Goal: Task Accomplishment & Management: Manage account settings

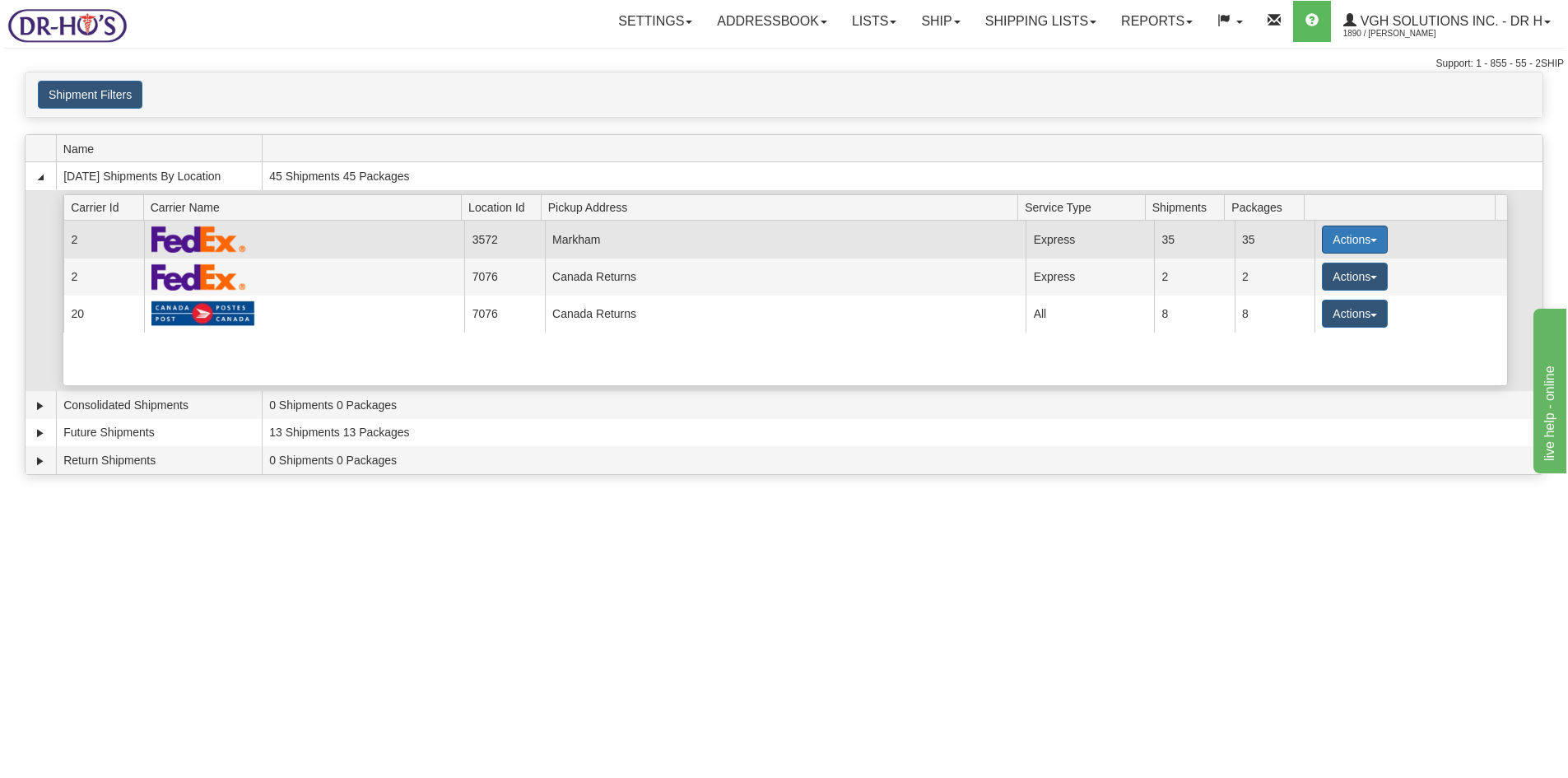
click at [1336, 239] on button "Actions" at bounding box center [1355, 239] width 66 height 28
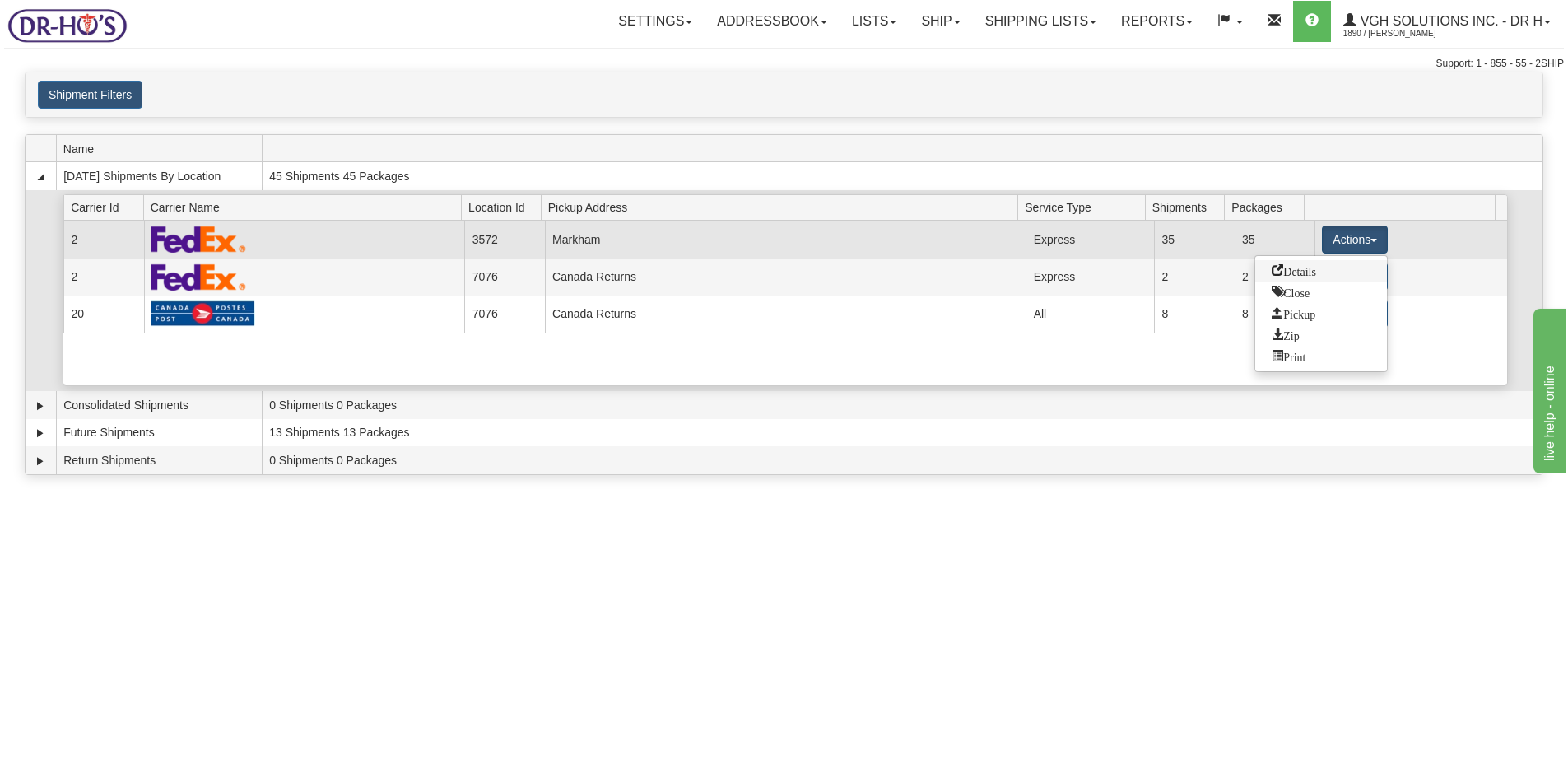
click at [1295, 267] on span "Details" at bounding box center [1293, 270] width 44 height 11
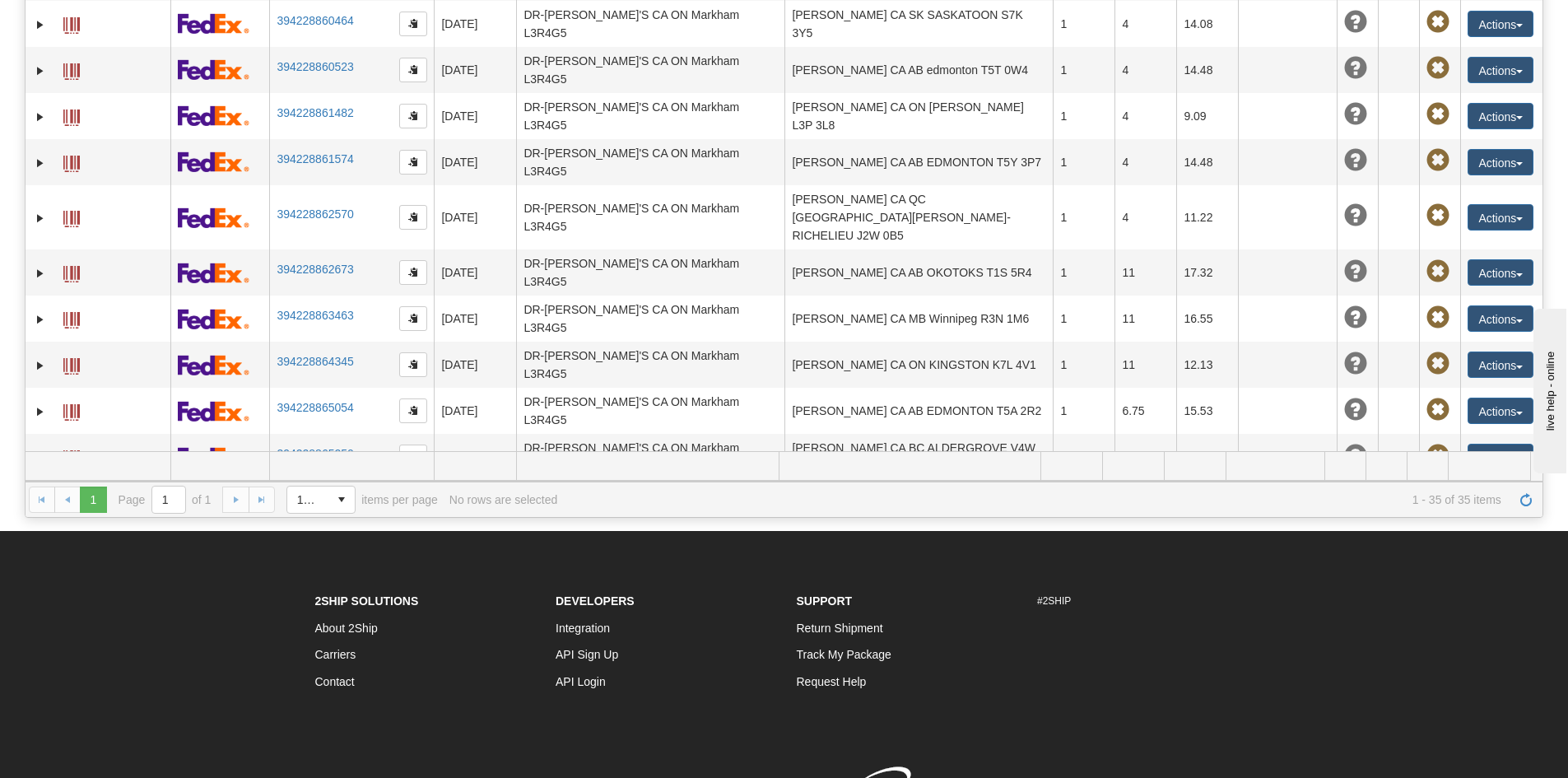
scroll to position [800, 0]
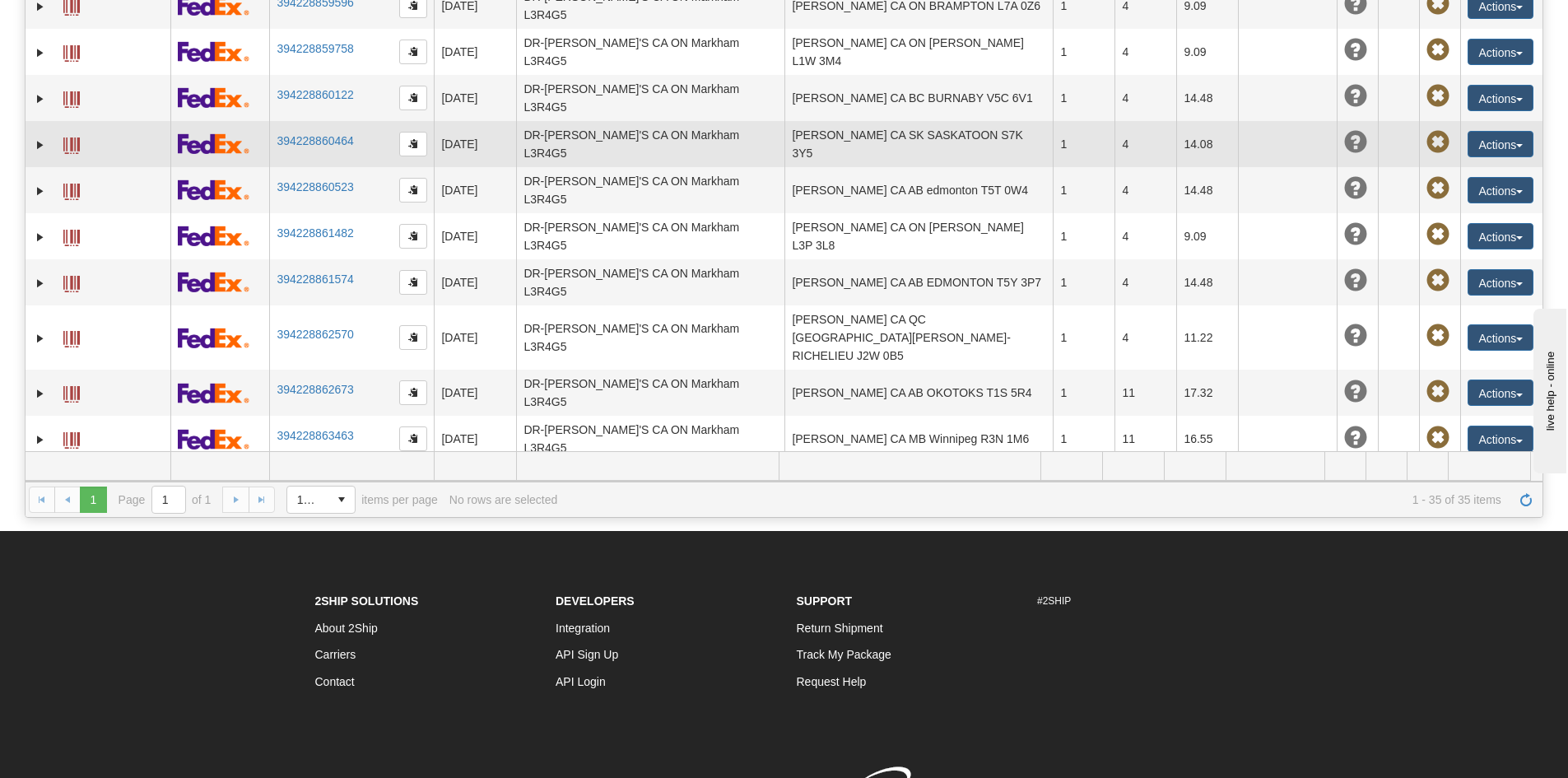
click at [68, 138] on span at bounding box center [71, 145] width 16 height 16
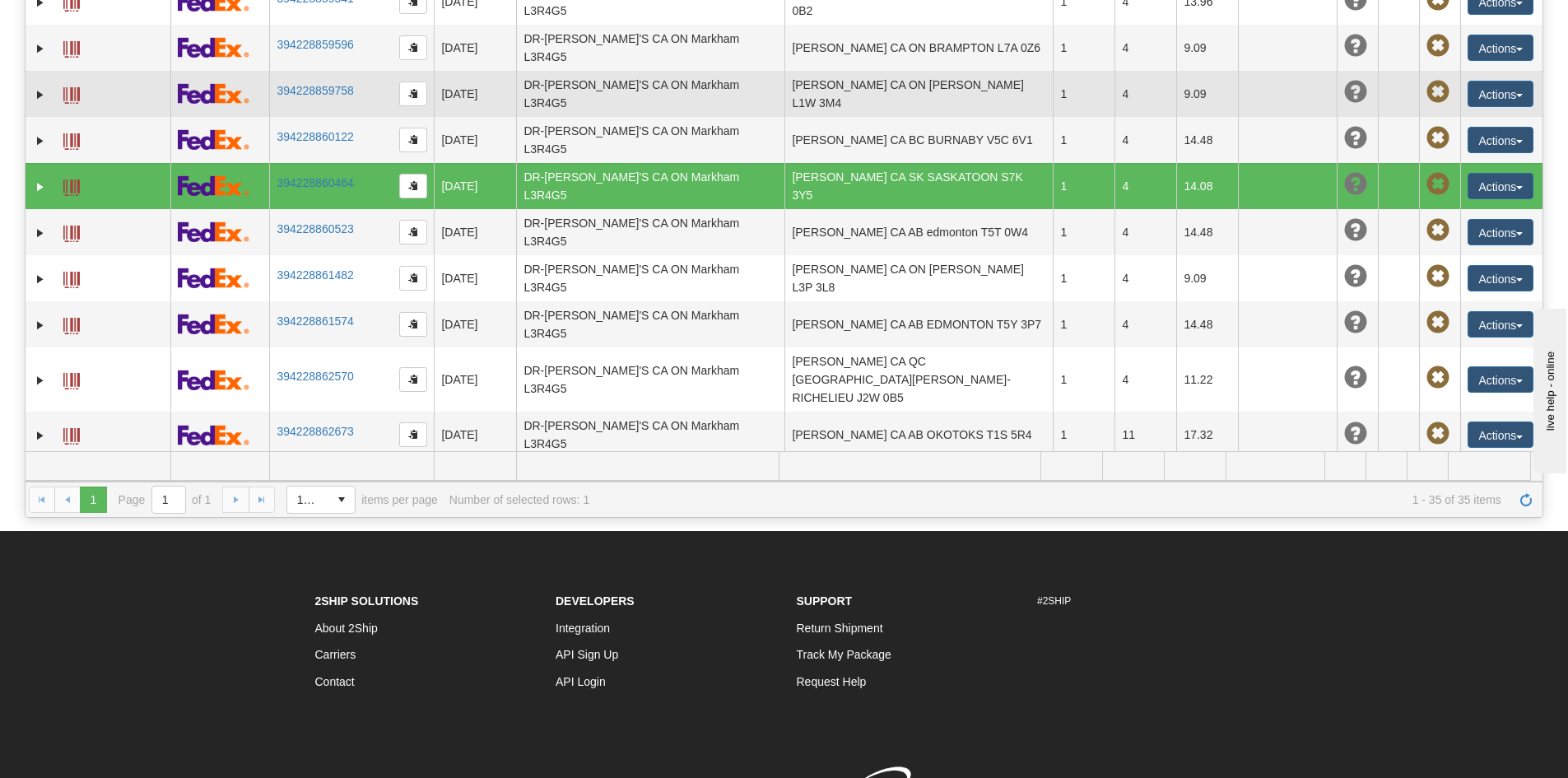
scroll to position [634, 0]
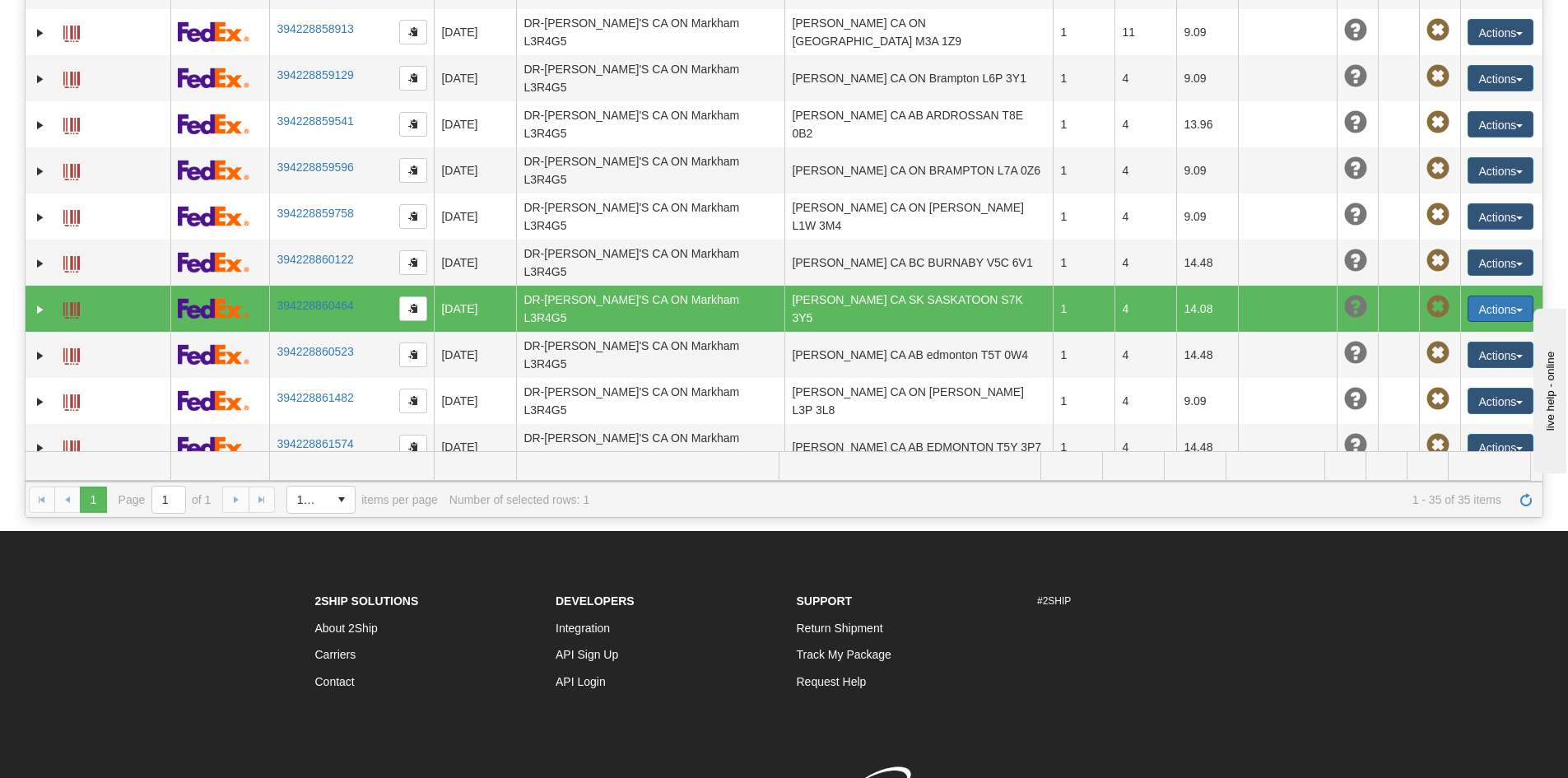
click at [1486, 296] on button "Actions" at bounding box center [1500, 309] width 66 height 27
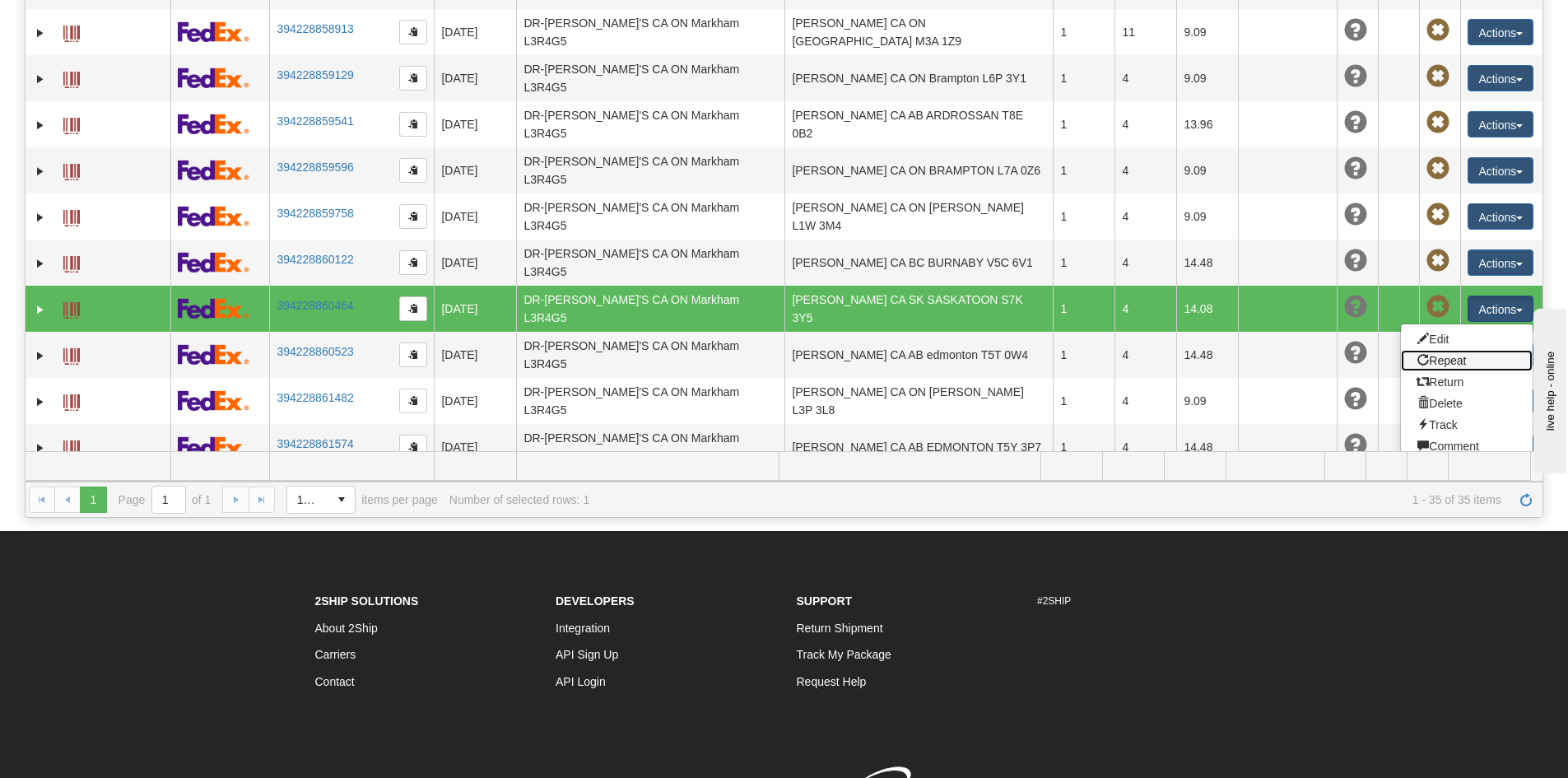
click at [1452, 350] on link "Repeat" at bounding box center [1468, 361] width 132 height 21
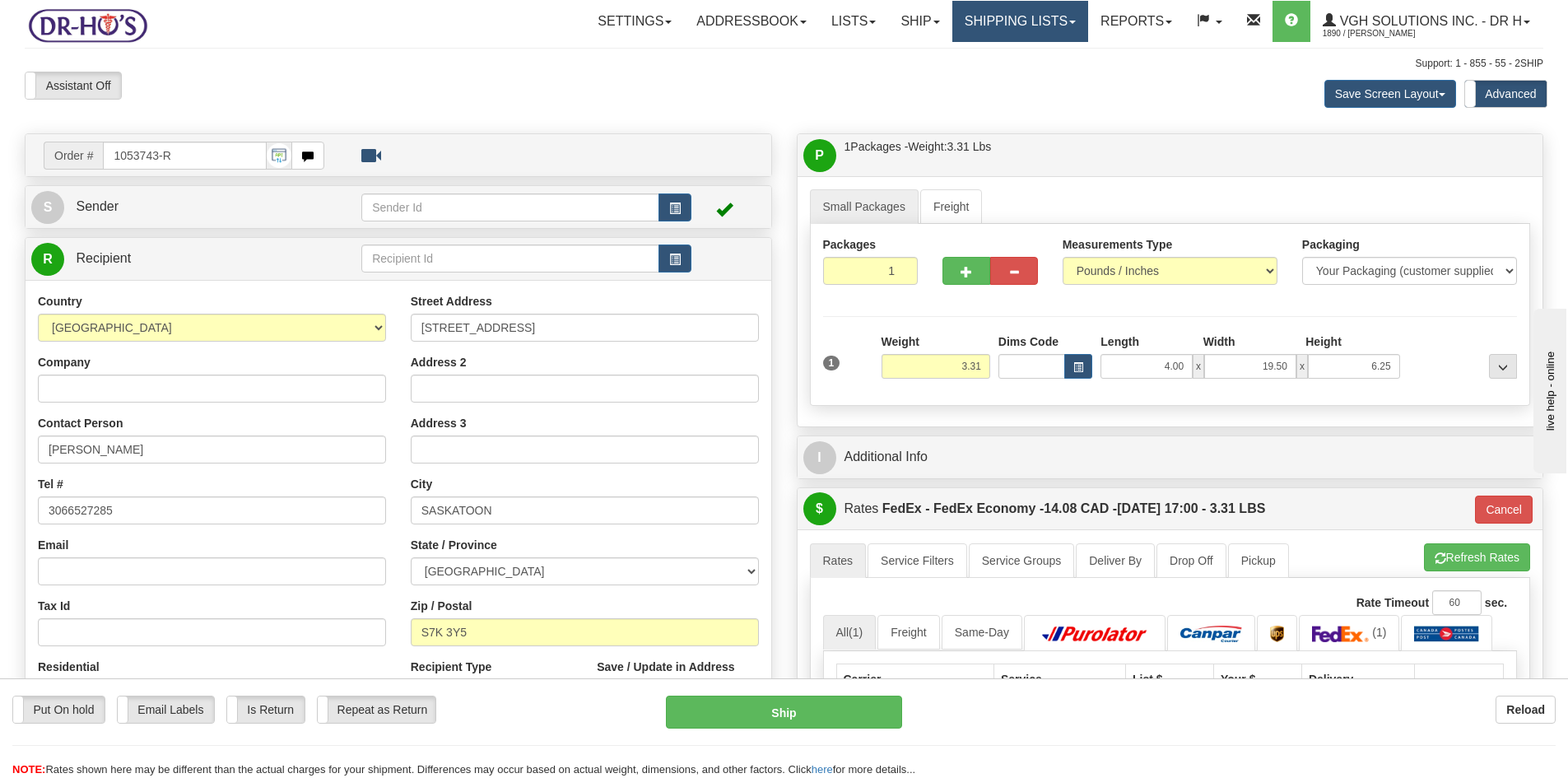
click at [1024, 23] on link "Shipping lists" at bounding box center [1021, 21] width 136 height 41
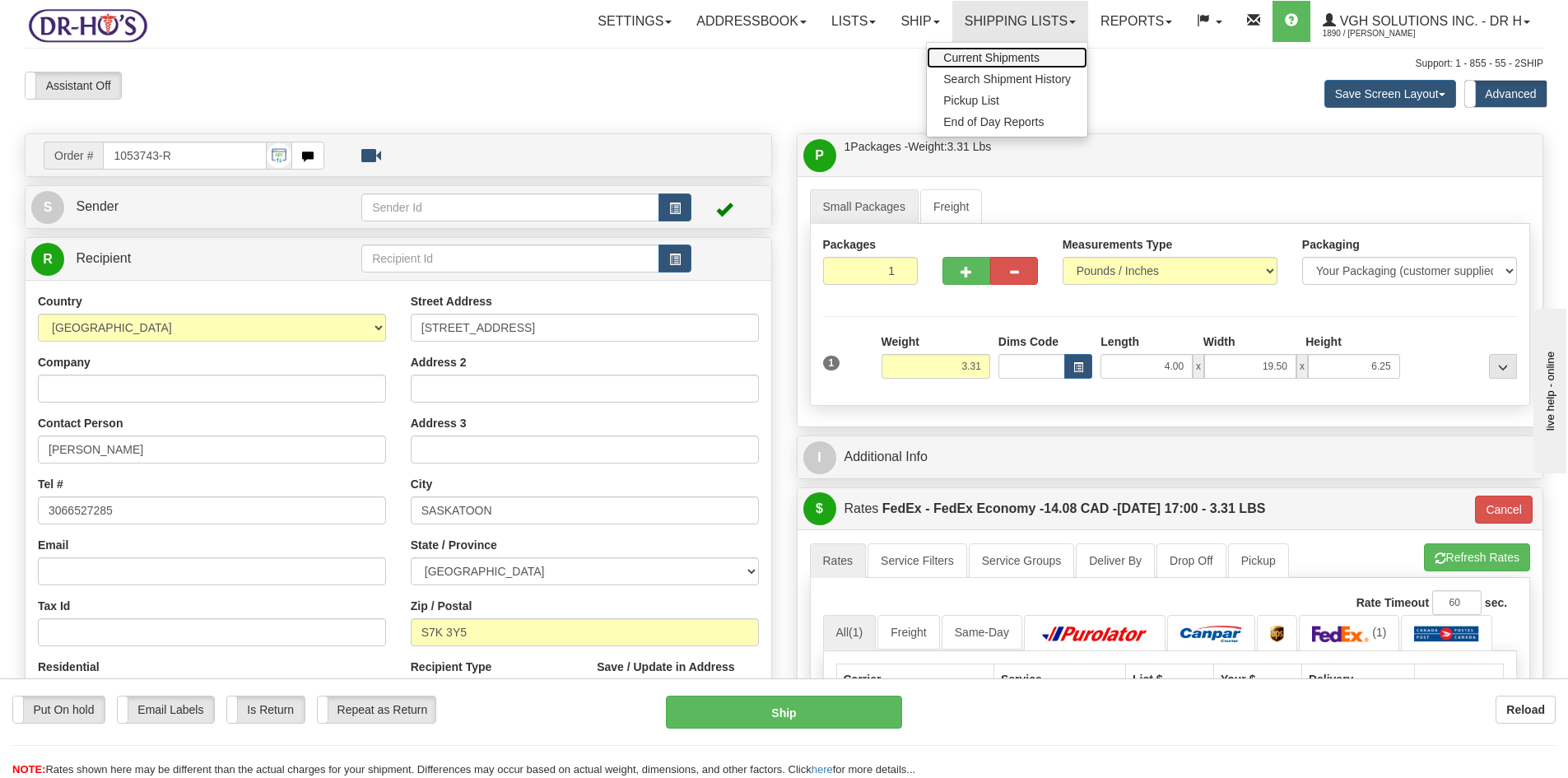
click at [961, 56] on span "Current Shipments" at bounding box center [991, 57] width 97 height 13
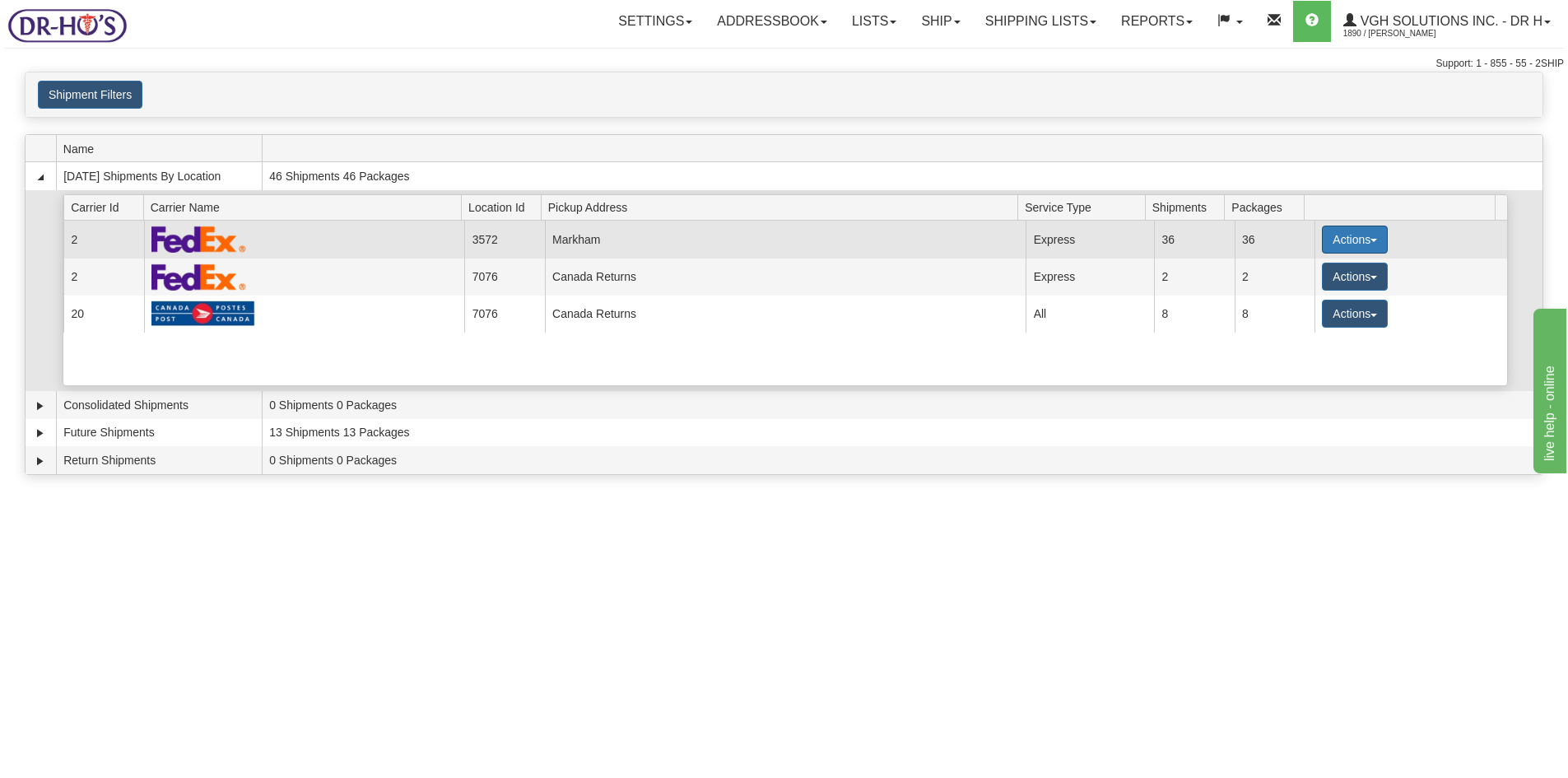
click at [1335, 235] on button "Actions" at bounding box center [1355, 239] width 66 height 28
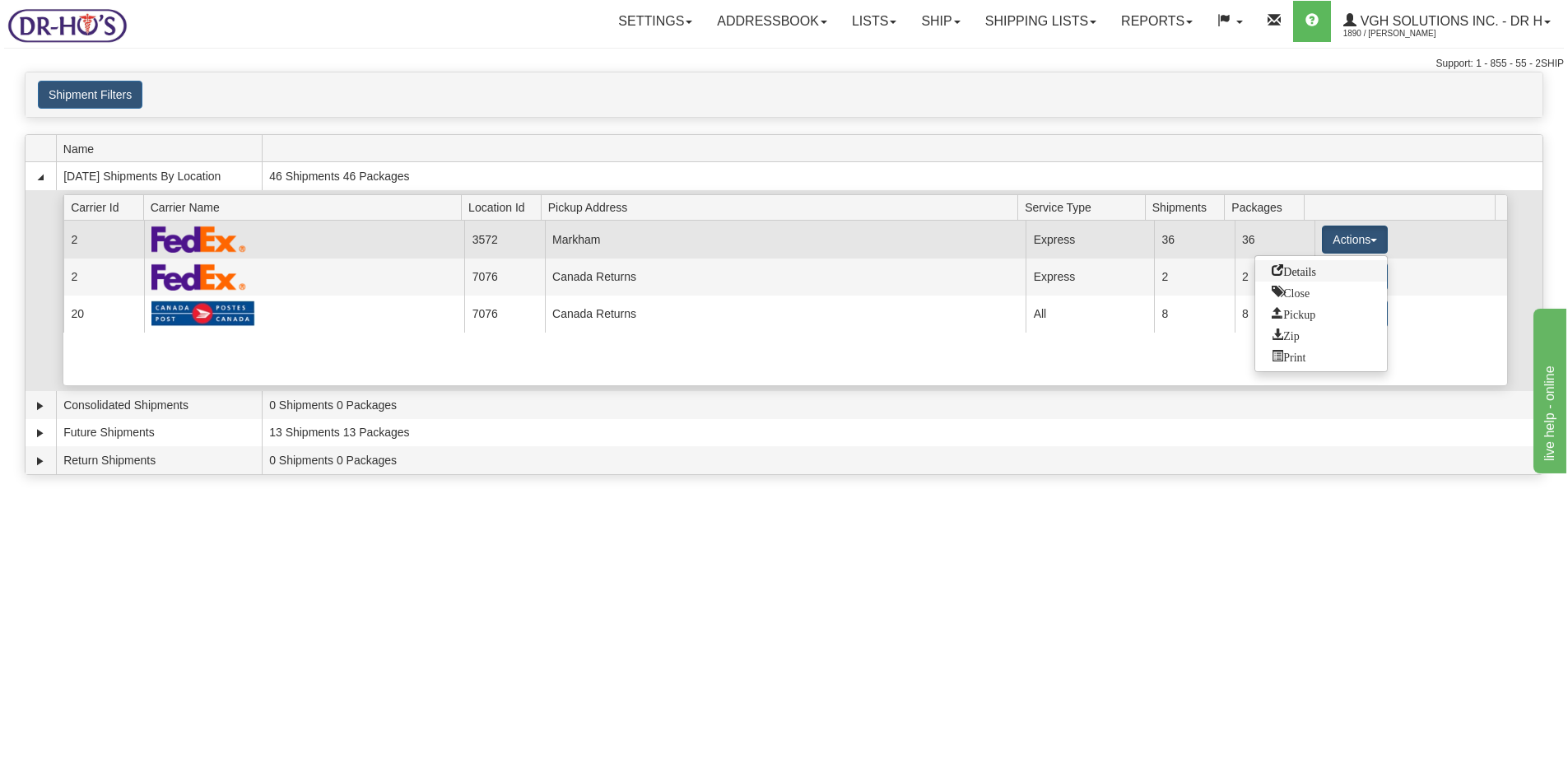
click at [1295, 272] on span "Details" at bounding box center [1293, 270] width 44 height 11
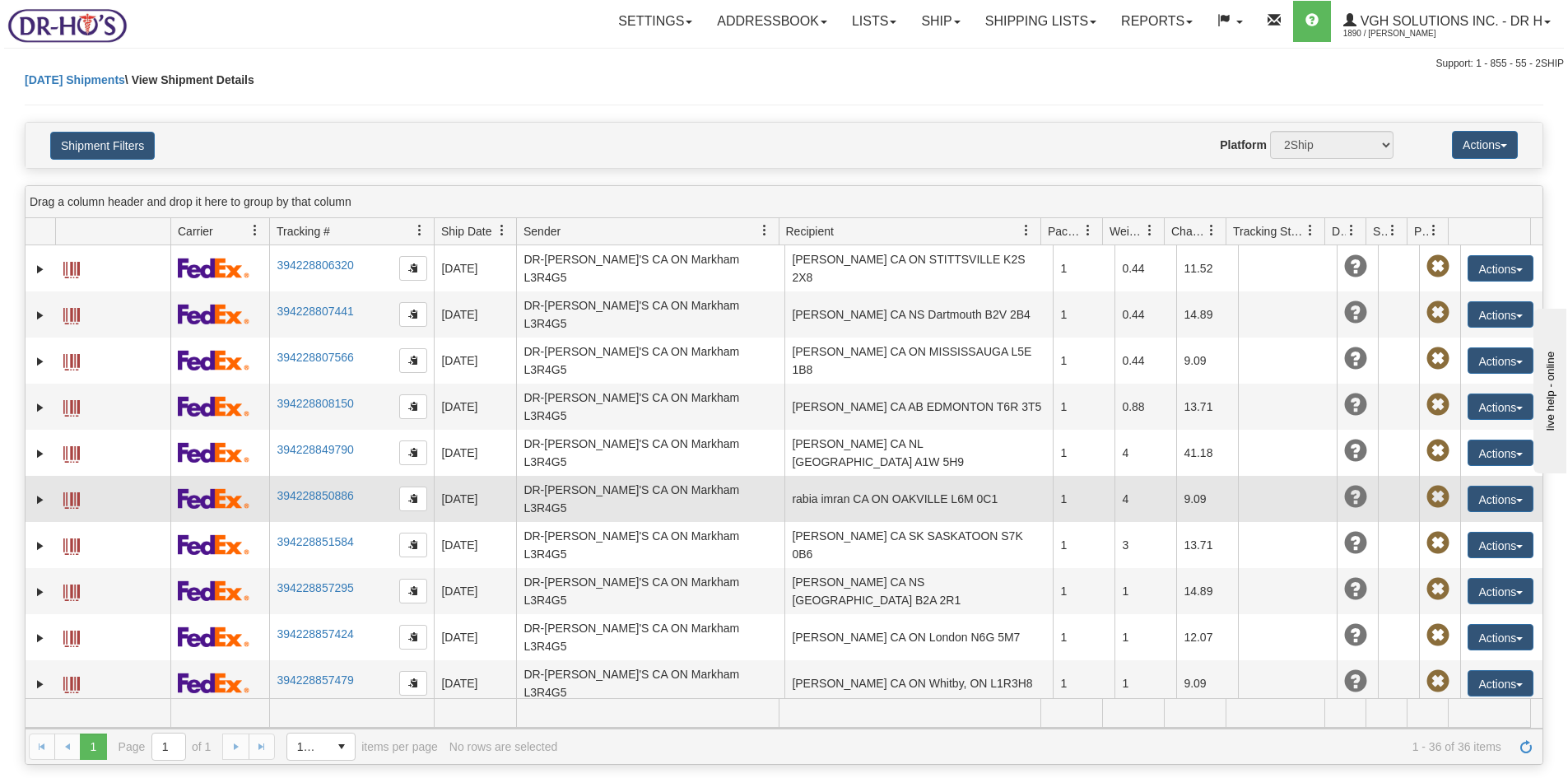
scroll to position [606, 0]
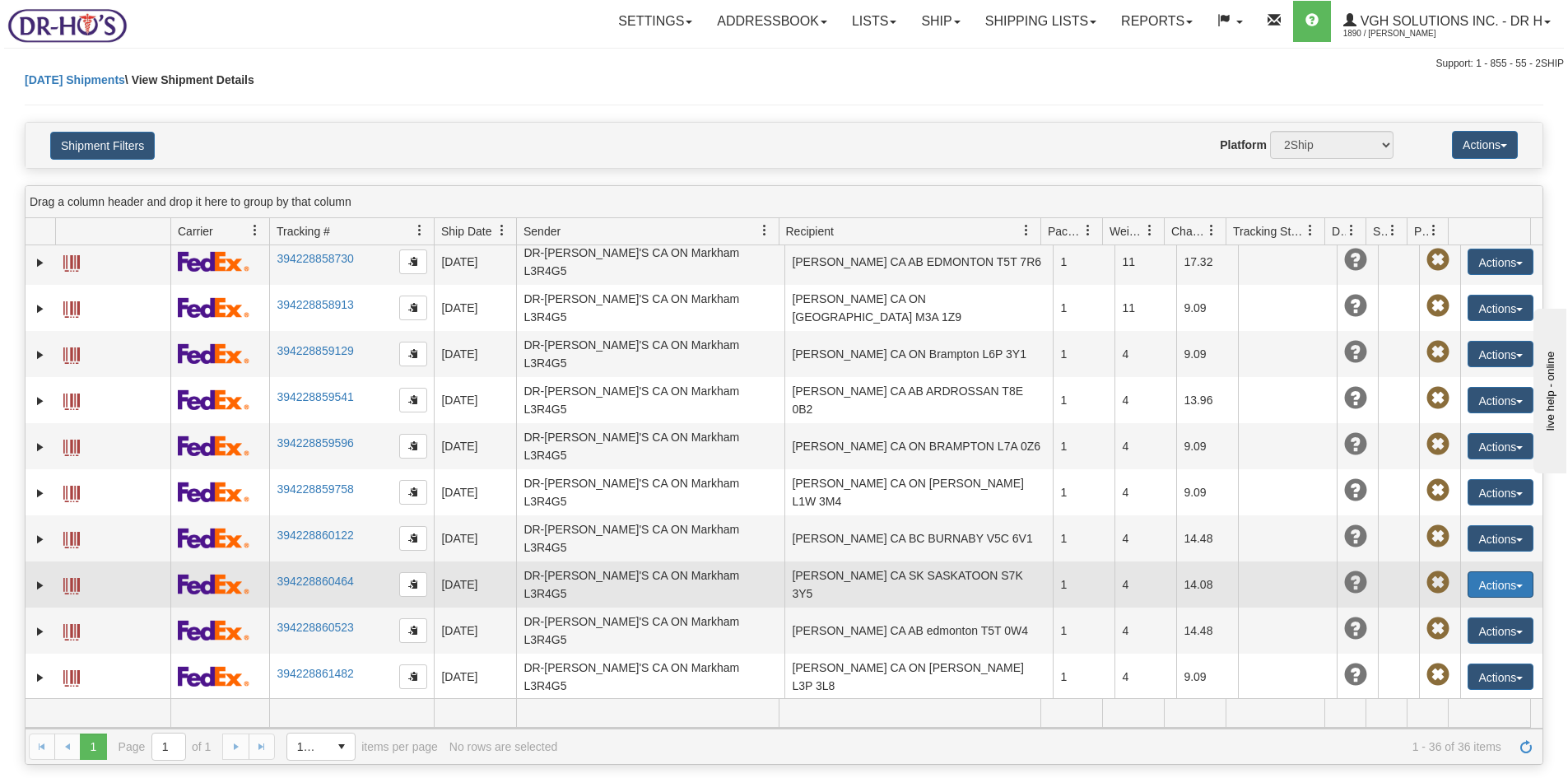
click at [1486, 571] on button "Actions" at bounding box center [1500, 585] width 66 height 27
click at [1435, 605] on link "Edit" at bounding box center [1468, 615] width 132 height 21
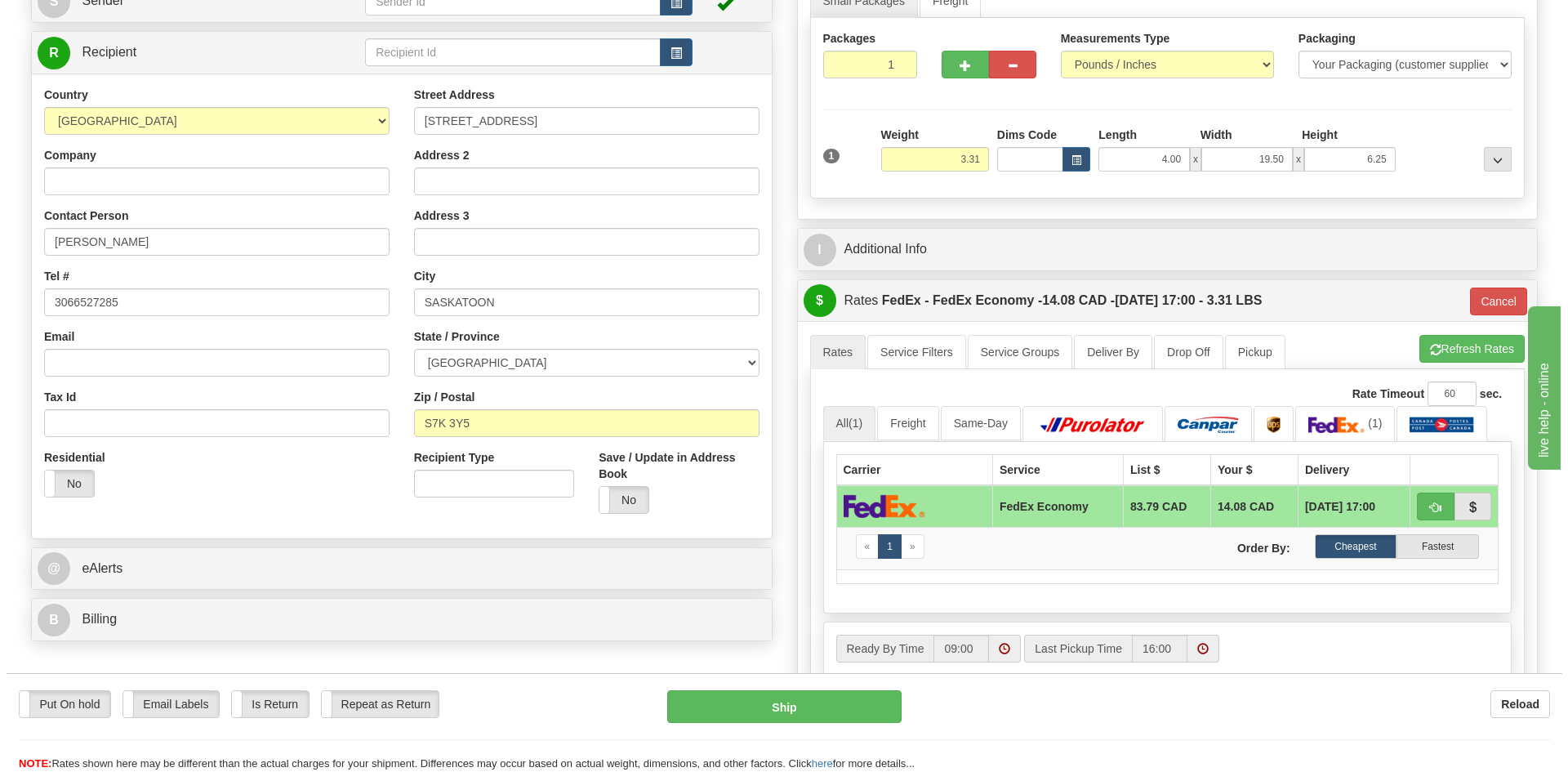
scroll to position [327, 0]
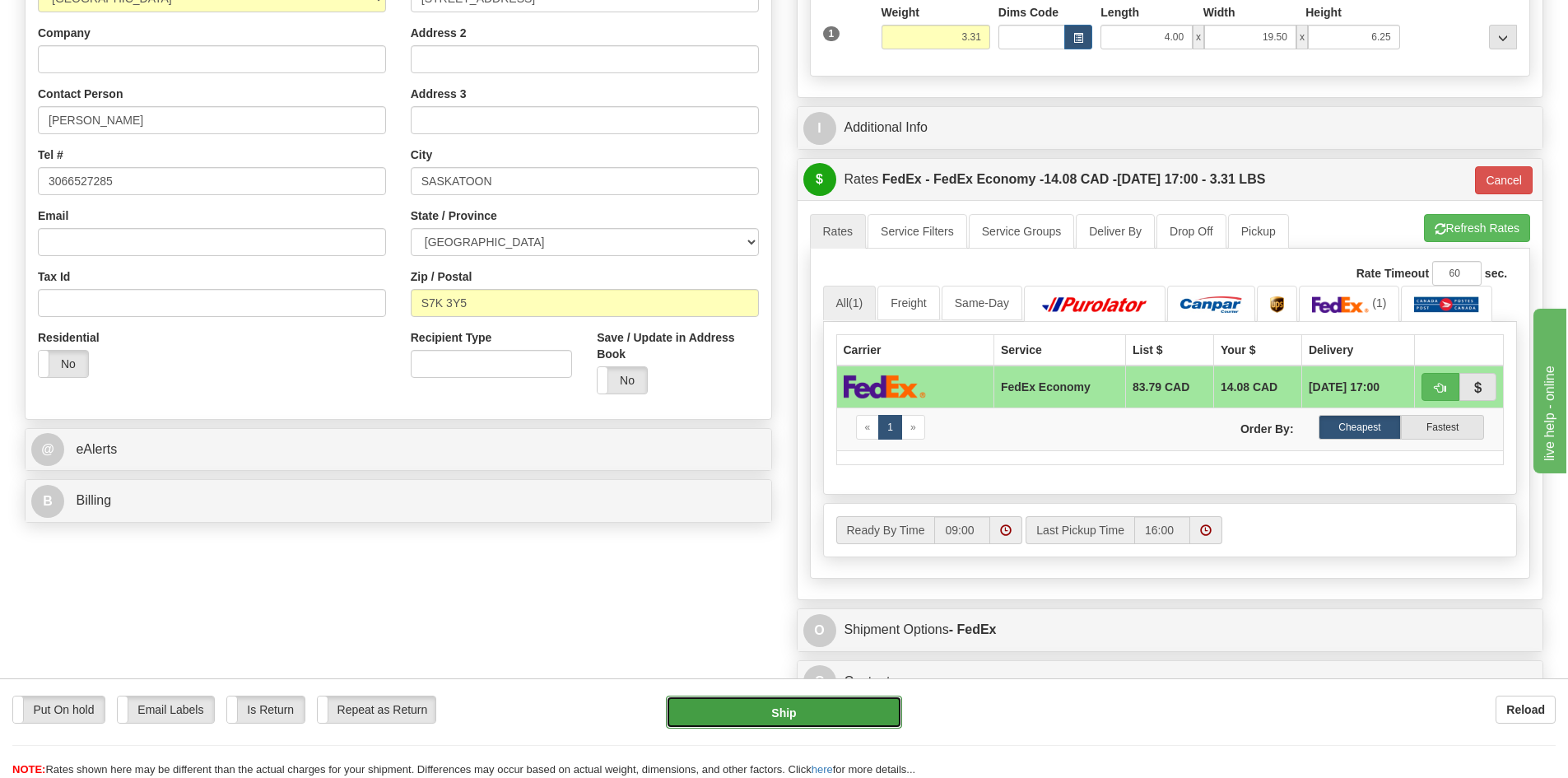
click at [806, 712] on button "Ship" at bounding box center [784, 712] width 236 height 33
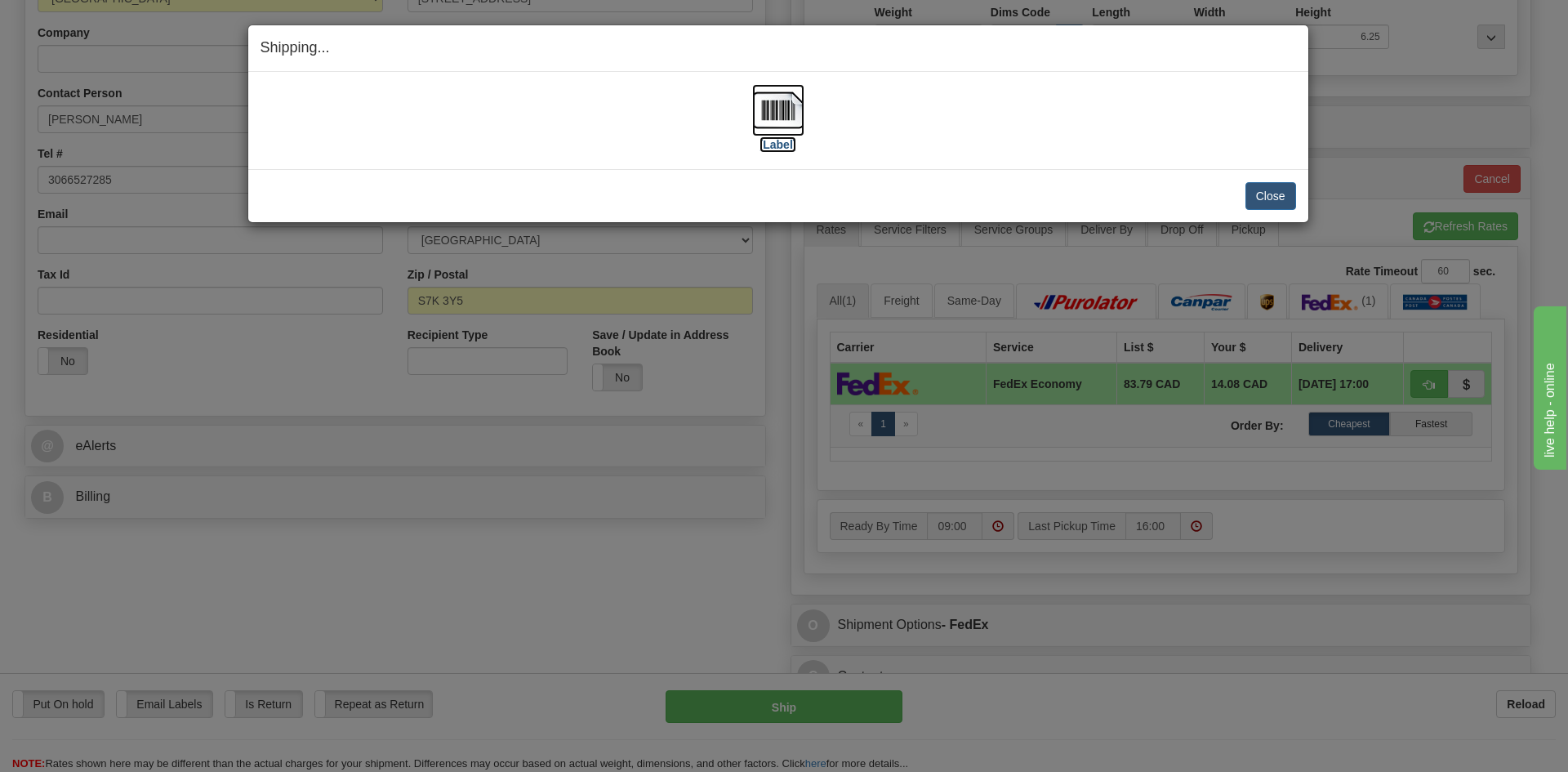
click at [781, 102] on img at bounding box center [778, 110] width 52 height 52
click at [1260, 196] on button "Close" at bounding box center [1270, 196] width 50 height 28
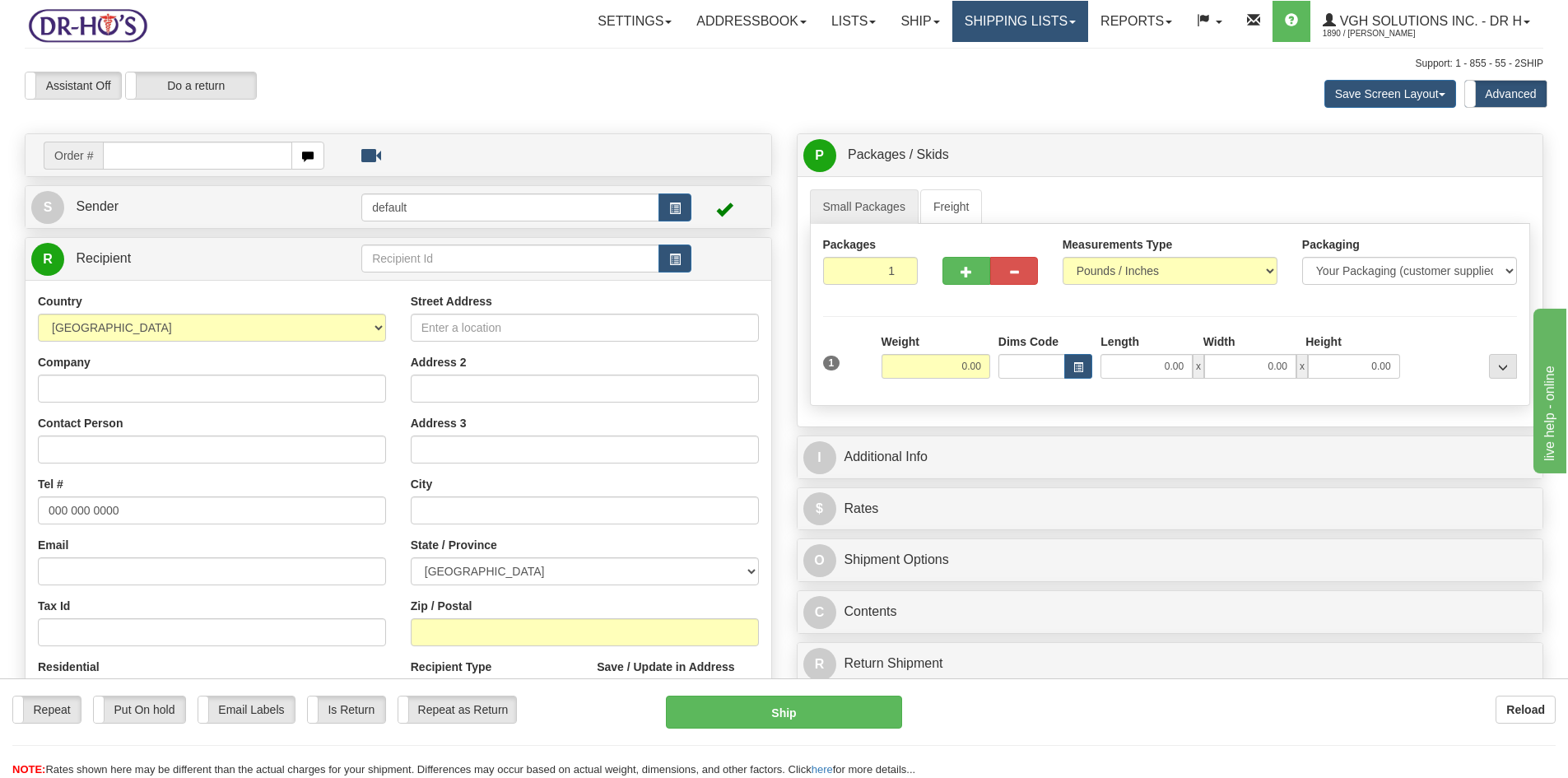
click at [964, 27] on link "Shipping lists" at bounding box center [1021, 21] width 136 height 41
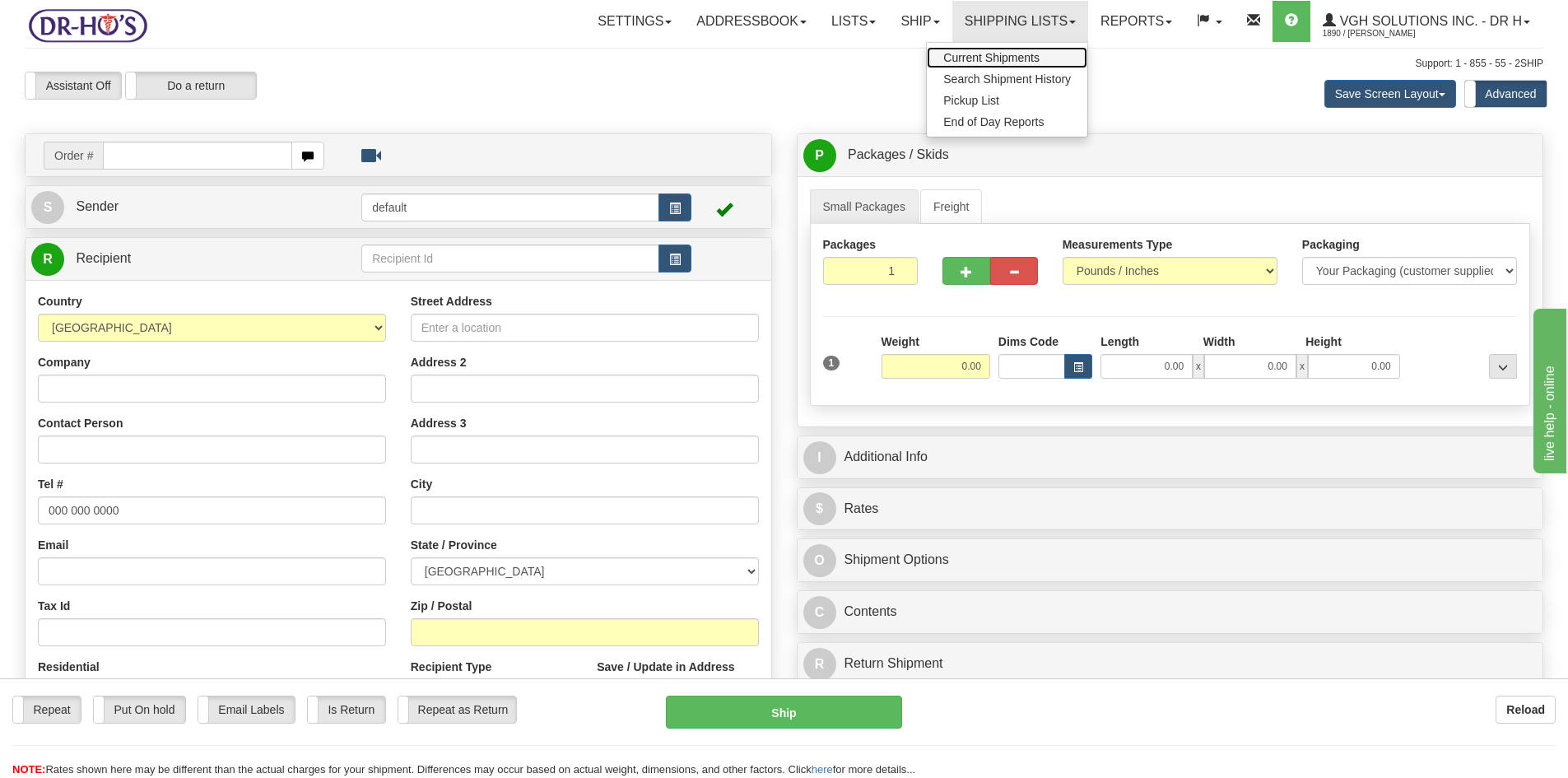
click at [953, 58] on span "Current Shipments" at bounding box center [991, 57] width 97 height 13
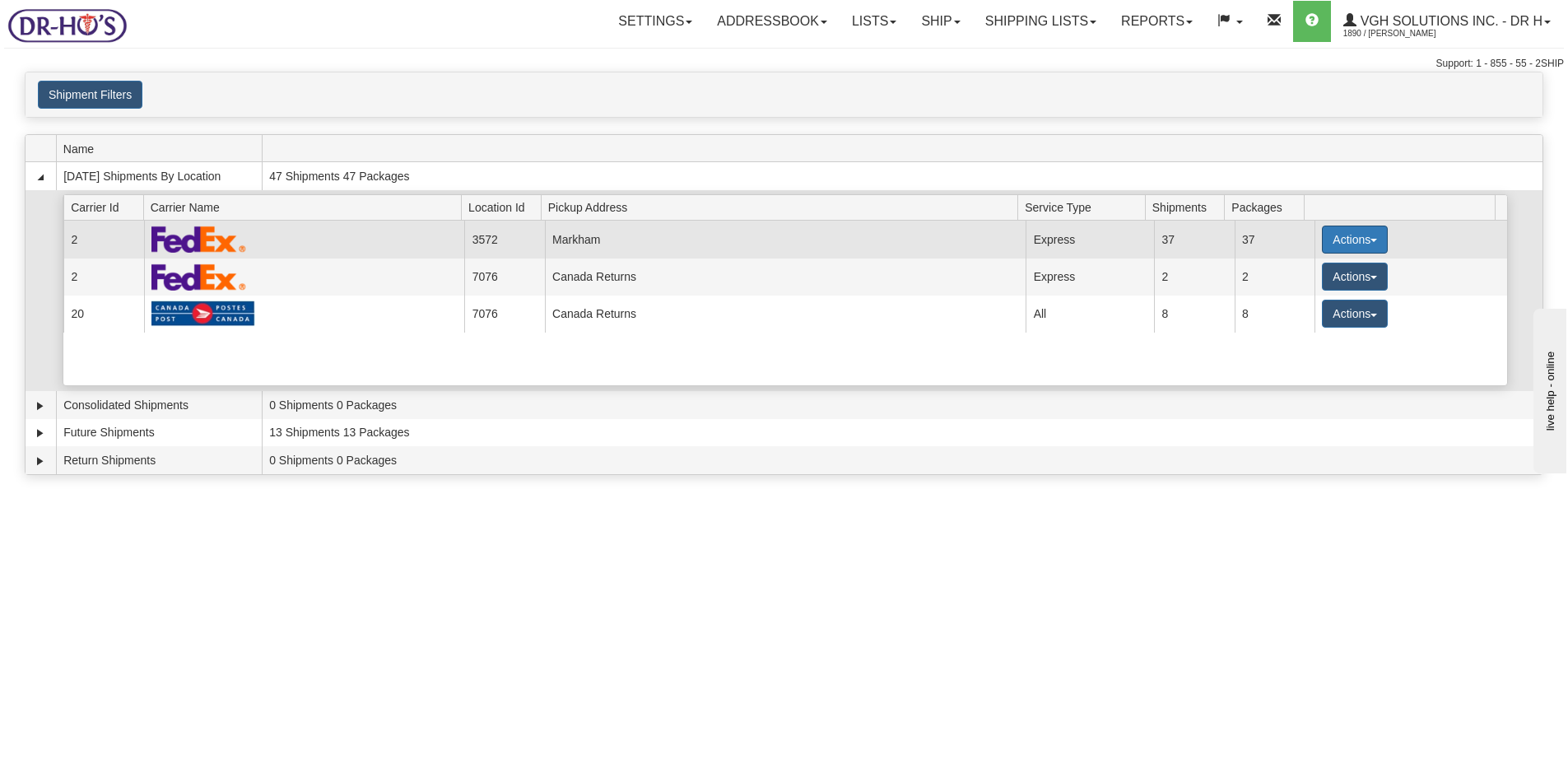
click at [1338, 241] on button "Actions" at bounding box center [1355, 239] width 66 height 28
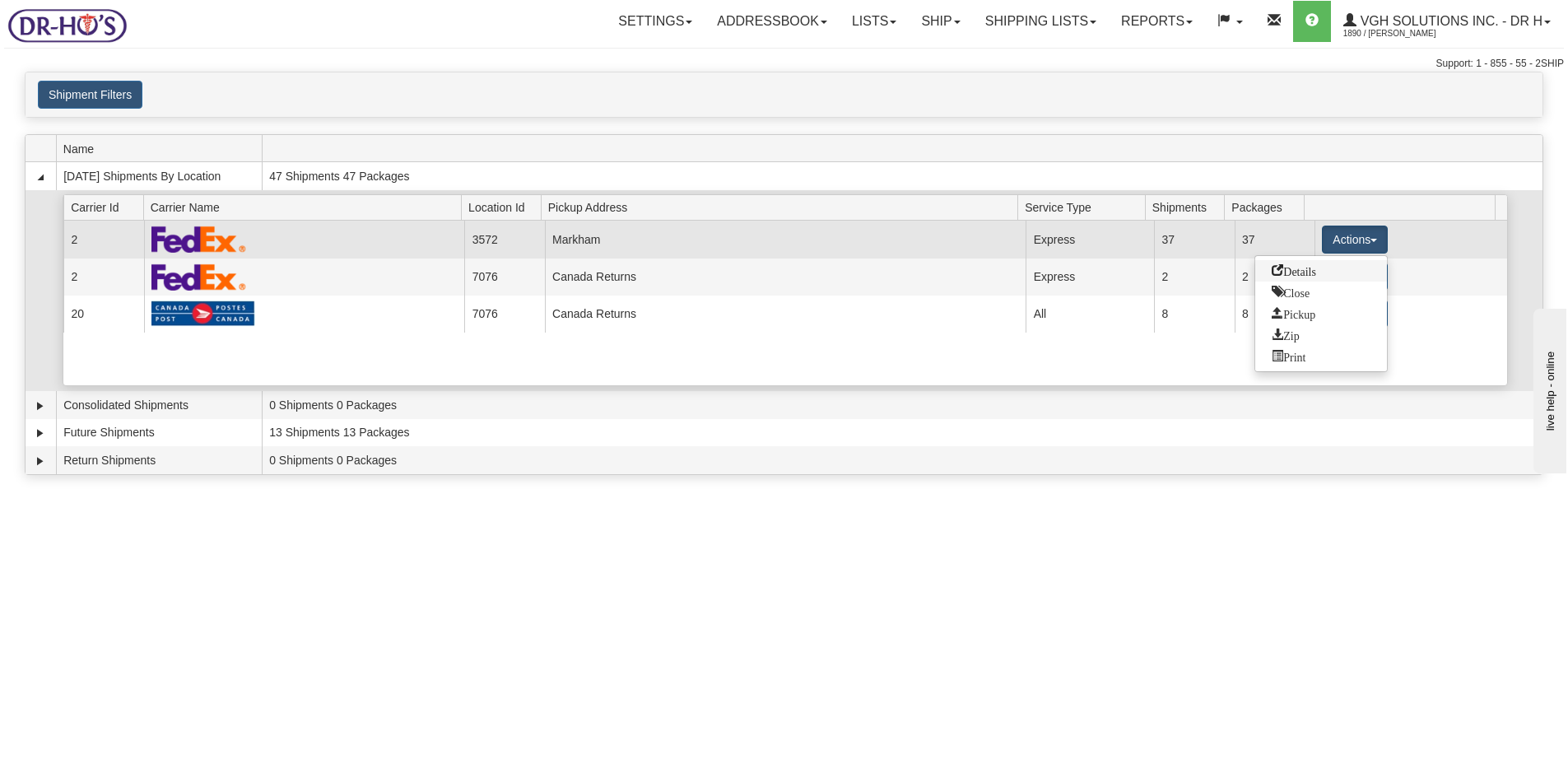
click at [1292, 274] on span "Details" at bounding box center [1293, 270] width 44 height 11
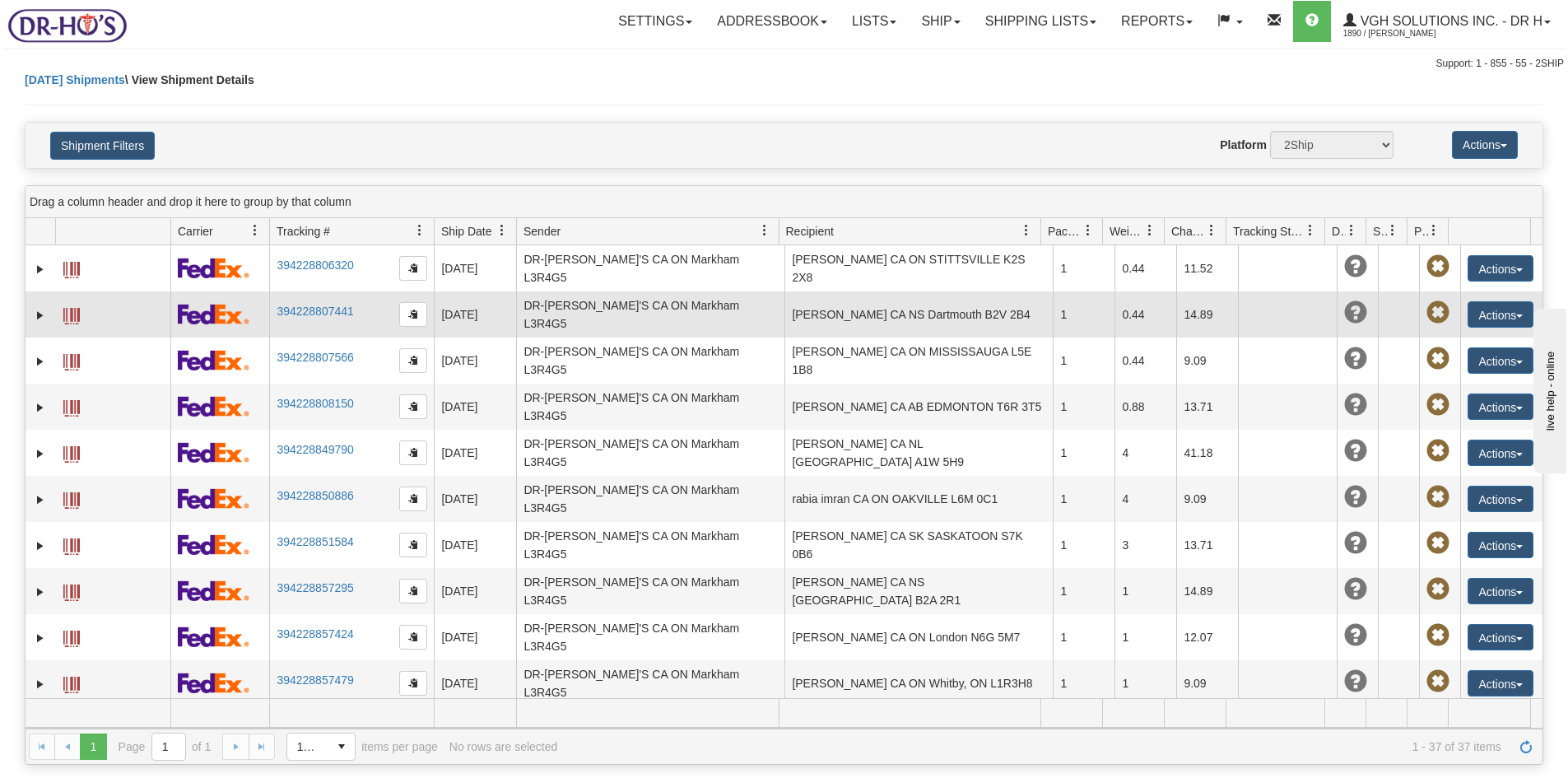
click at [77, 309] on span at bounding box center [71, 316] width 16 height 16
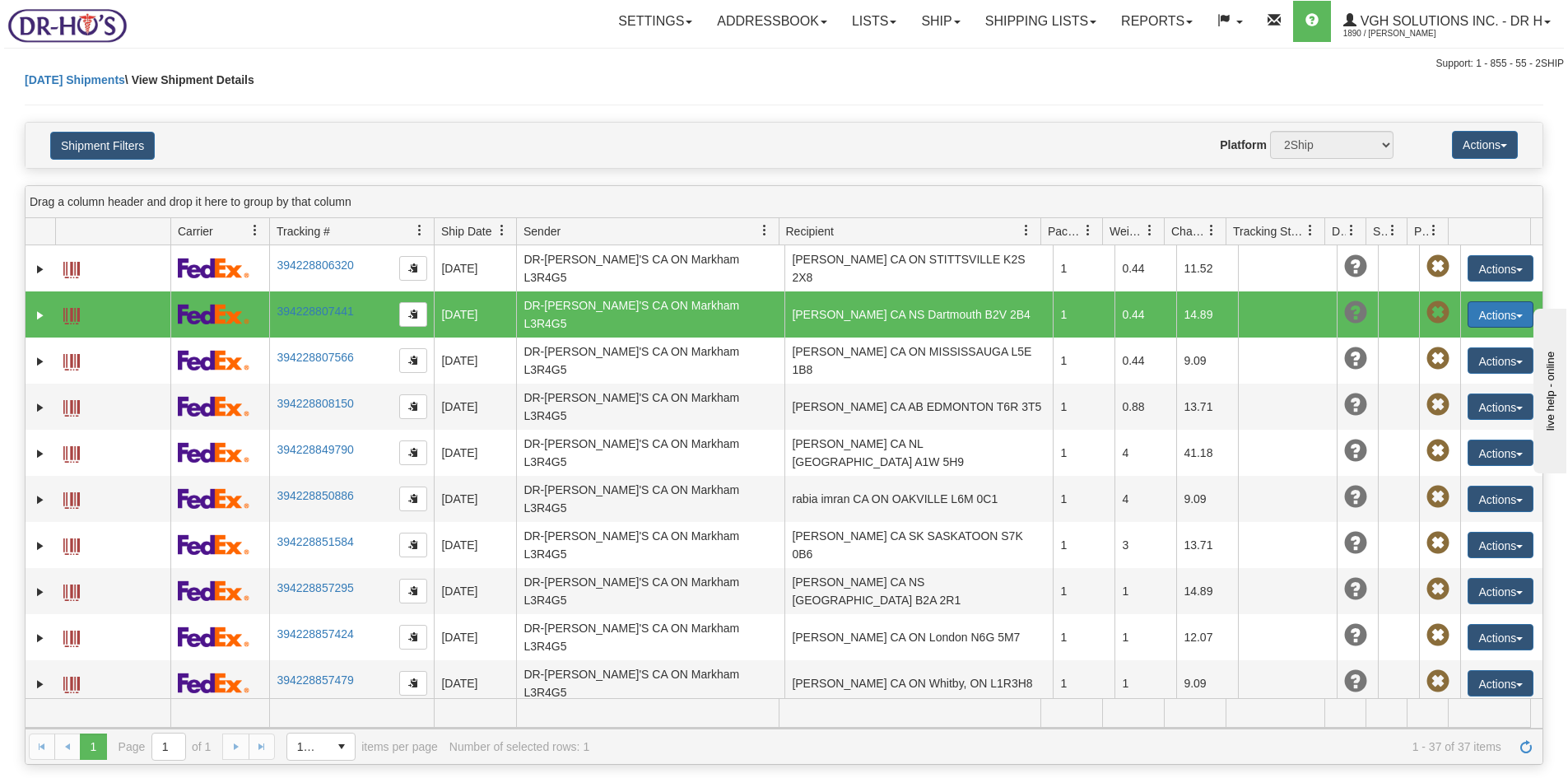
click at [1474, 304] on button "Actions" at bounding box center [1500, 315] width 66 height 27
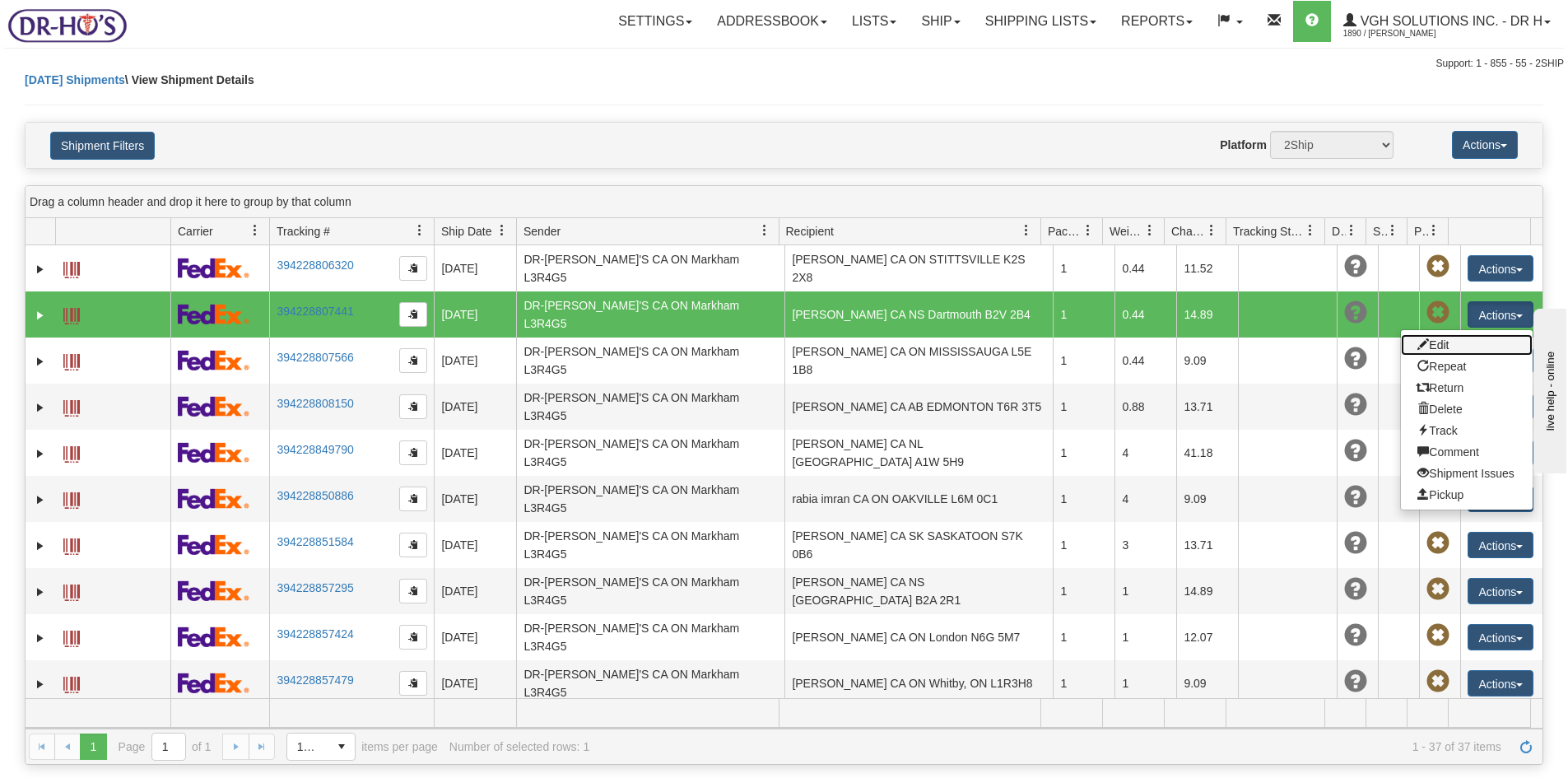
click at [1421, 334] on link "Edit" at bounding box center [1468, 345] width 132 height 21
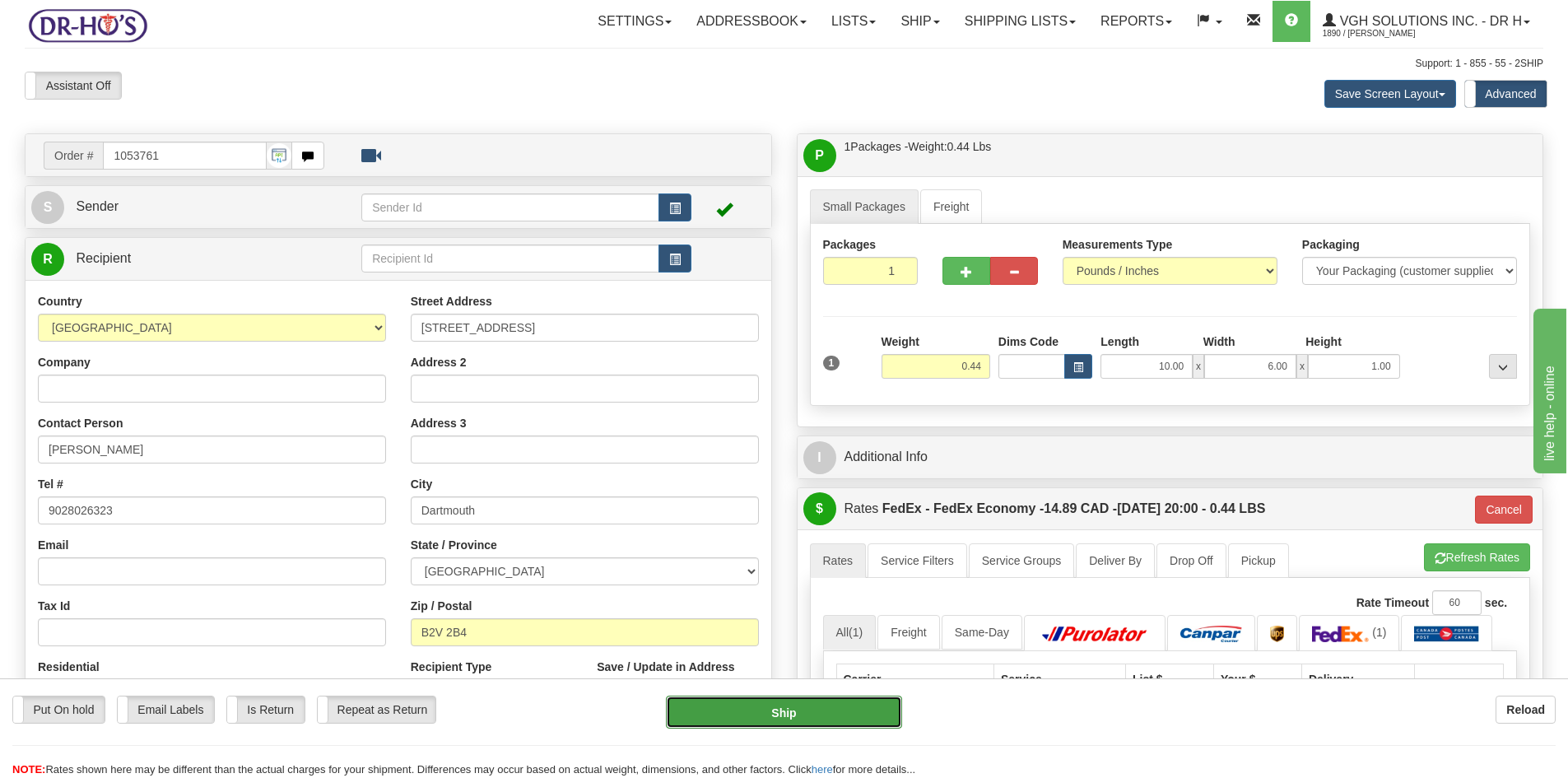
click at [775, 714] on button "Ship" at bounding box center [784, 712] width 236 height 33
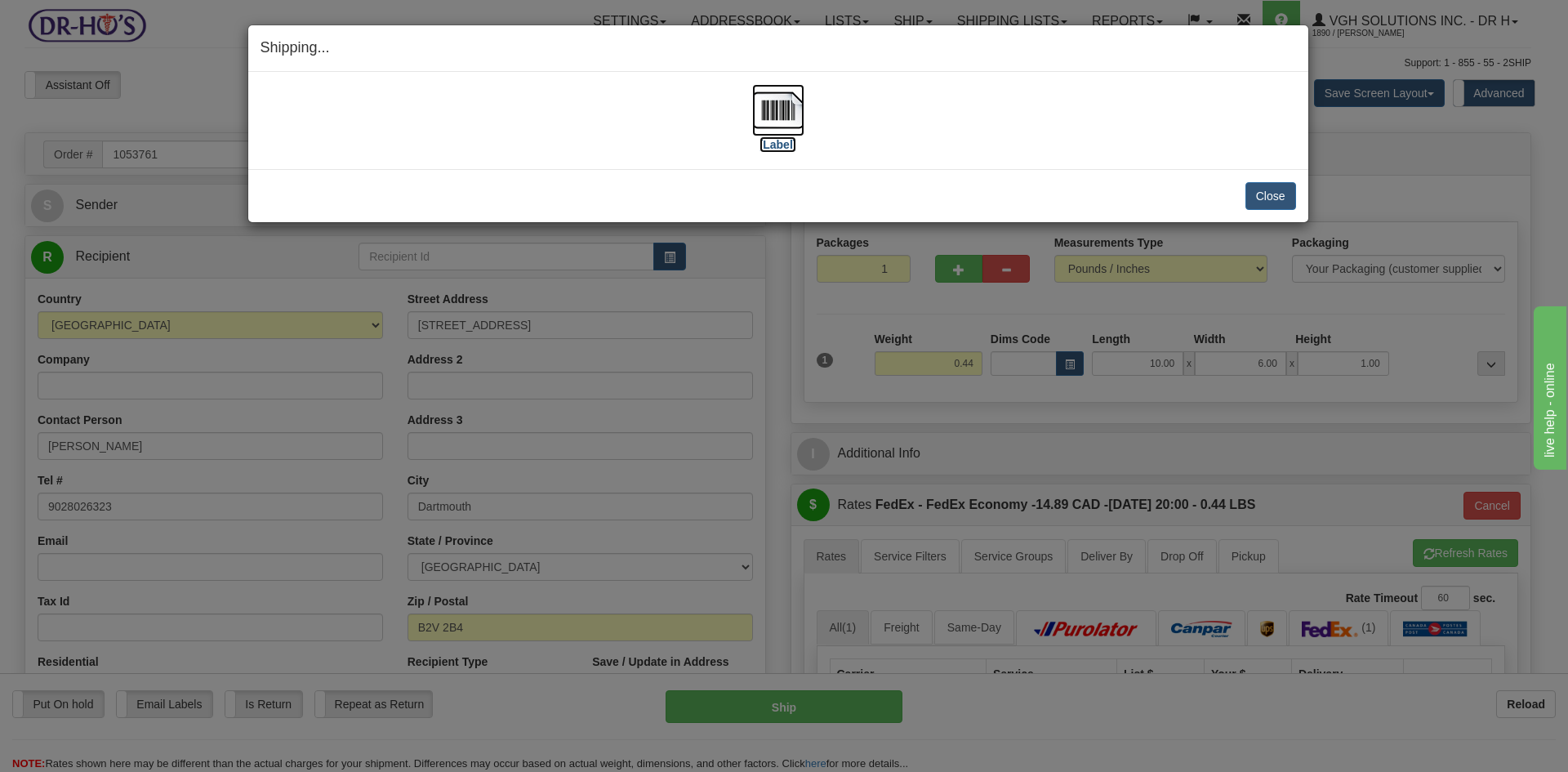
click at [793, 112] on img at bounding box center [778, 110] width 52 height 52
